Goal: Check status: Check status

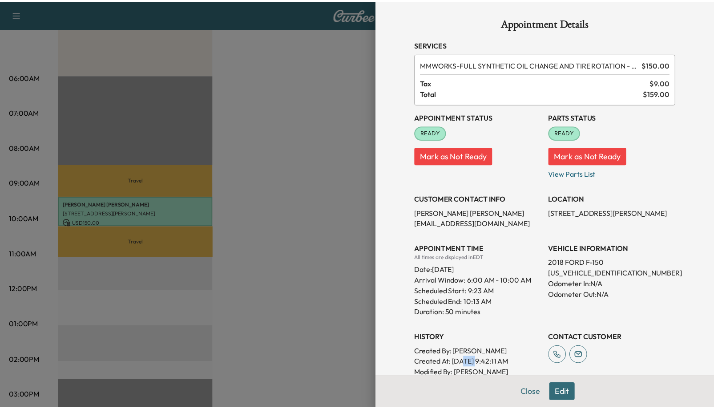
scroll to position [102, 0]
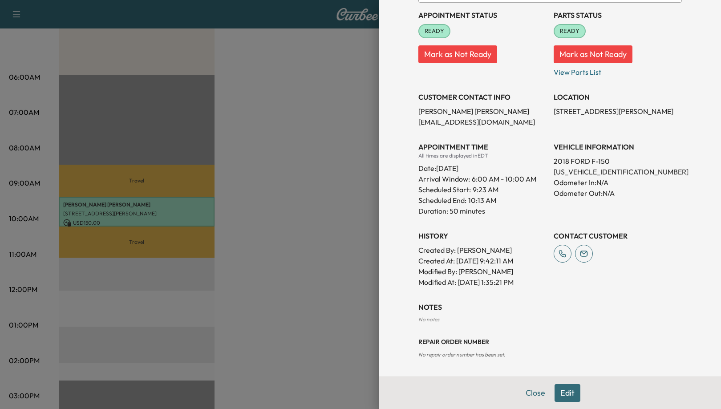
click at [313, 55] on div at bounding box center [360, 204] width 721 height 409
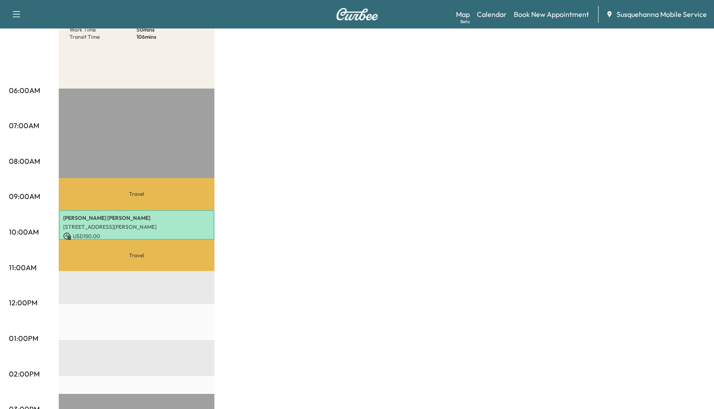
scroll to position [0, 0]
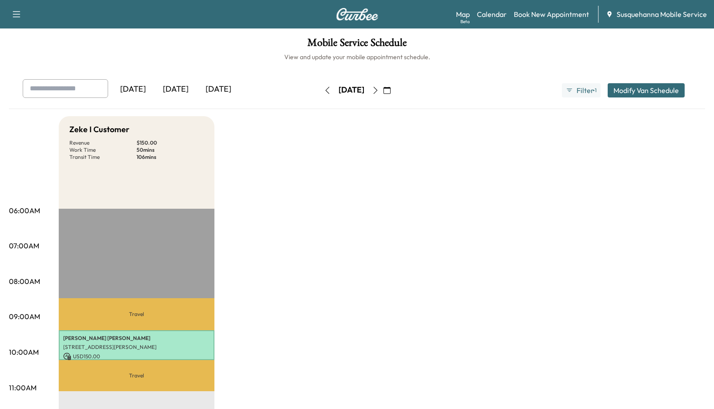
click at [182, 87] on div "[DATE]" at bounding box center [175, 89] width 43 height 20
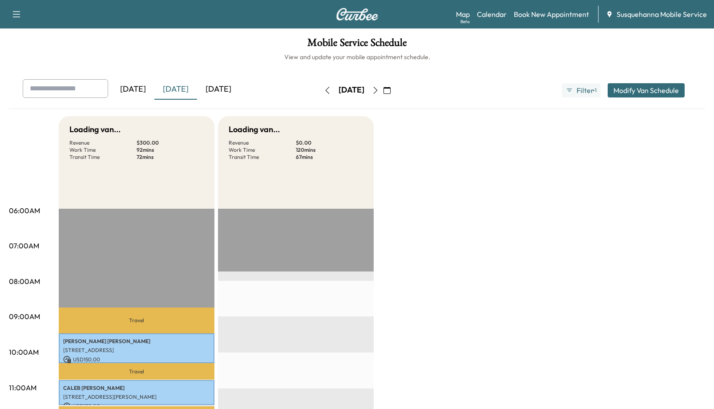
click at [379, 89] on icon "button" at bounding box center [375, 90] width 7 height 7
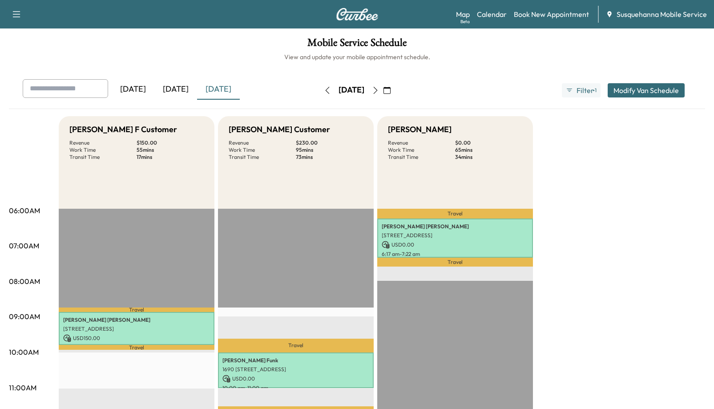
drag, startPoint x: 576, startPoint y: 142, endPoint x: 581, endPoint y: 166, distance: 25.0
